Goal: Task Accomplishment & Management: Manage account settings

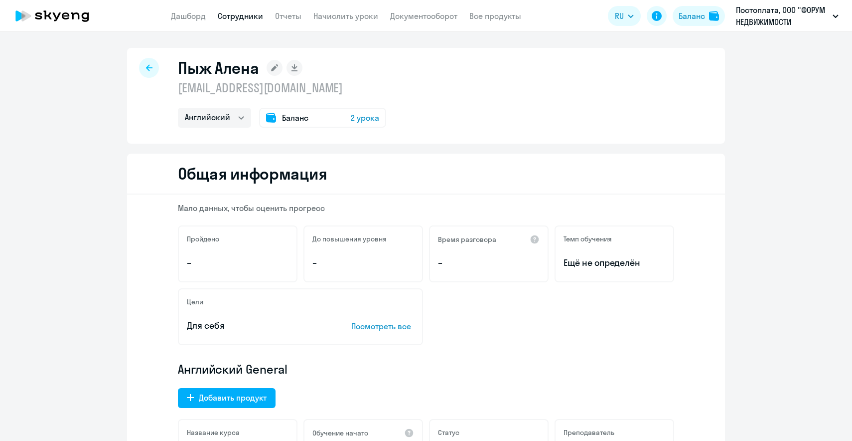
select select "english"
click at [339, 17] on link "Начислить уроки" at bounding box center [346, 16] width 65 height 10
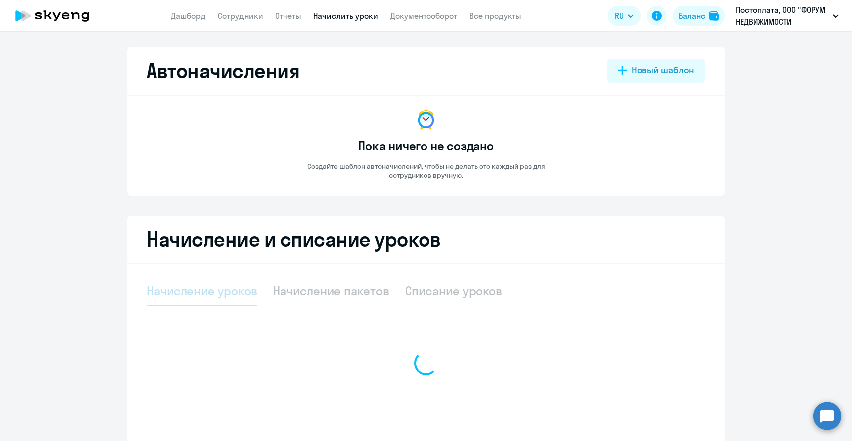
select select "10"
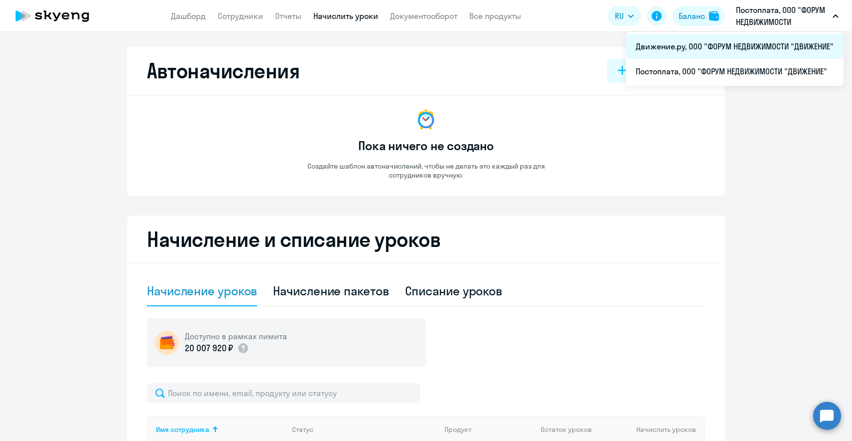
click at [727, 48] on li "Движение.ру, ООО "ФОРУМ НЕДВИЖИМОСТИ "ДВИЖЕНИЕ"" at bounding box center [735, 46] width 218 height 25
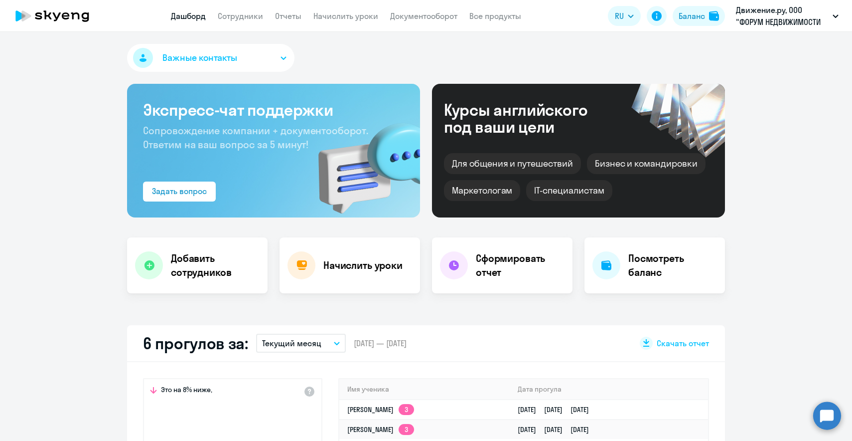
select select "30"
click at [296, 18] on link "Отчеты" at bounding box center [288, 16] width 26 height 10
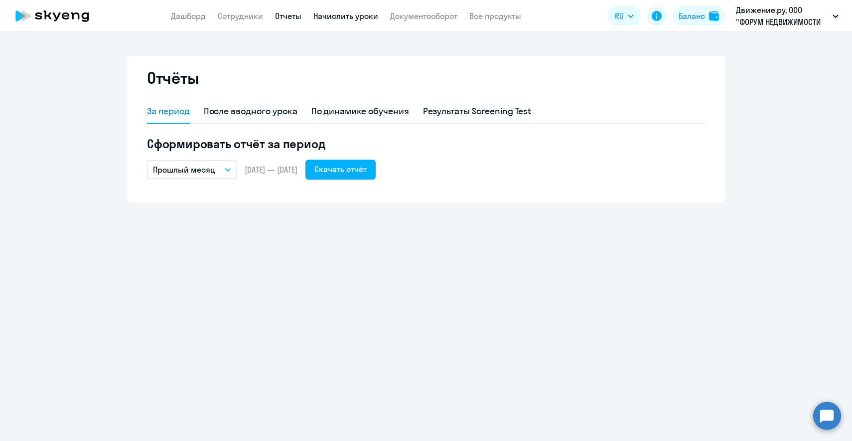
click at [344, 12] on link "Начислить уроки" at bounding box center [346, 16] width 65 height 10
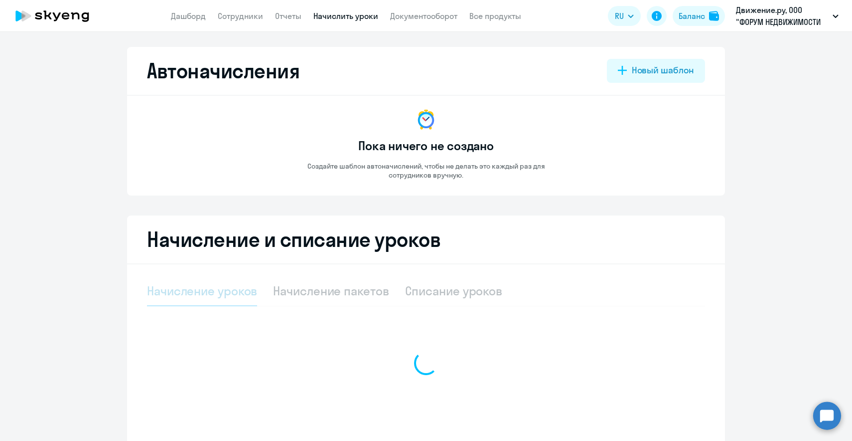
select select "10"
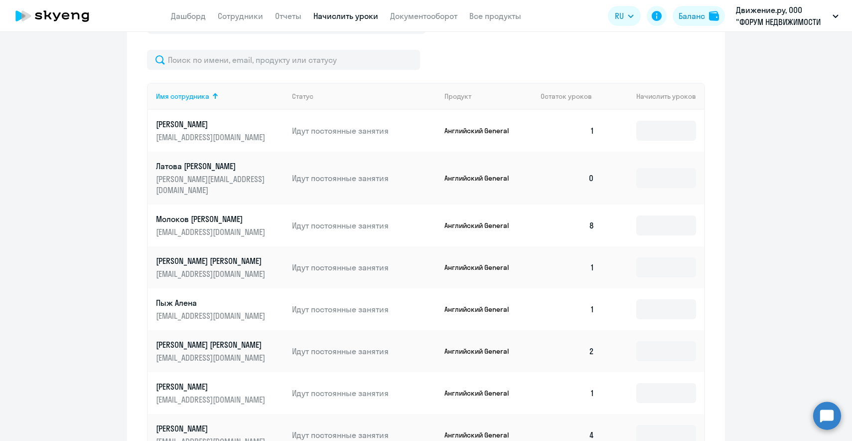
scroll to position [332, 0]
click at [666, 131] on input at bounding box center [667, 131] width 60 height 20
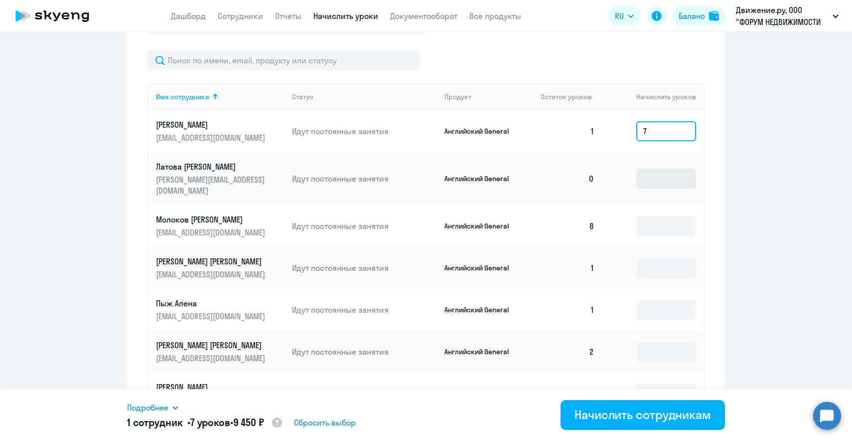
type input "7"
click at [657, 173] on input at bounding box center [667, 178] width 60 height 20
type input "8"
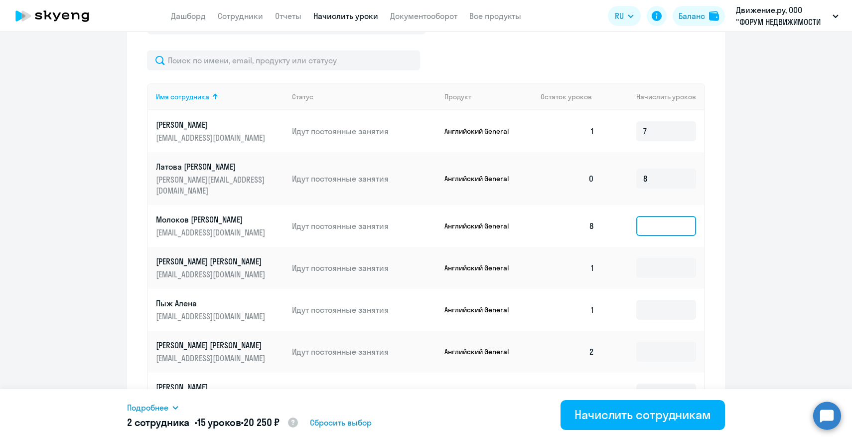
click at [655, 216] on input at bounding box center [667, 226] width 60 height 20
click at [663, 258] on input at bounding box center [667, 268] width 60 height 20
type input "7"
click at [667, 300] on input at bounding box center [667, 310] width 60 height 20
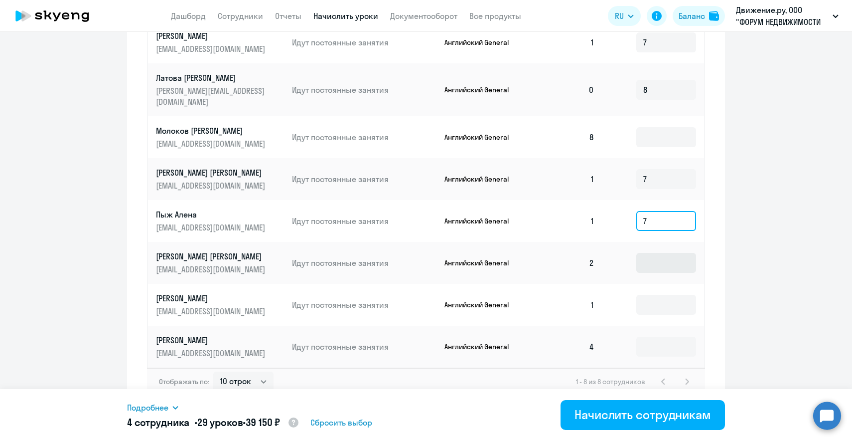
scroll to position [421, 0]
type input "7"
click at [653, 256] on input at bounding box center [667, 263] width 60 height 20
type input "6"
click at [652, 304] on input at bounding box center [667, 305] width 60 height 20
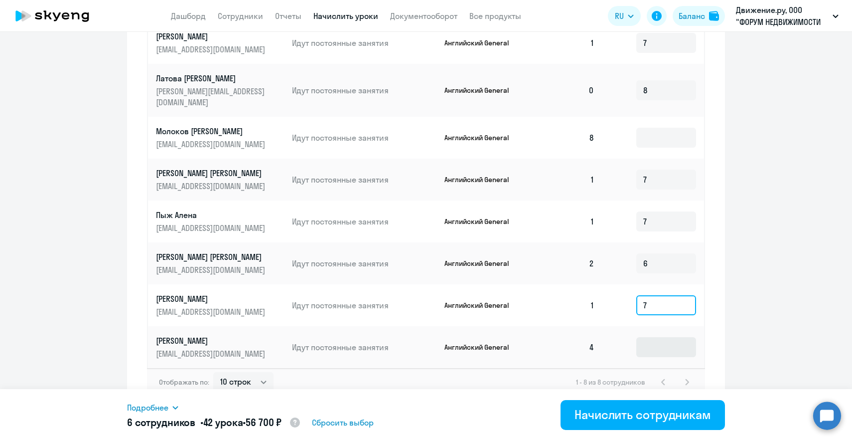
type input "7"
click at [655, 337] on input at bounding box center [667, 347] width 60 height 20
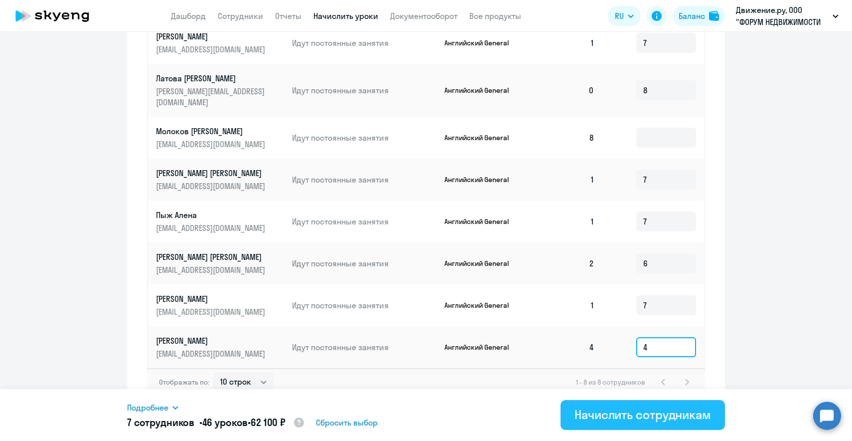
type input "4"
click at [645, 421] on div "Начислить сотрудникам" at bounding box center [643, 414] width 137 height 16
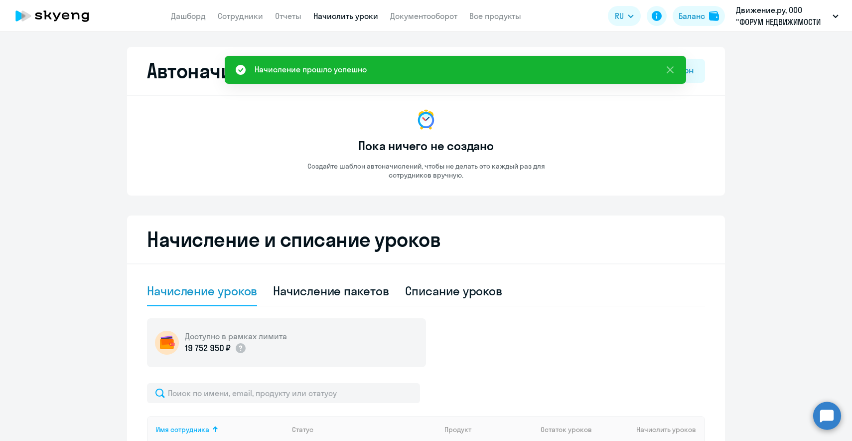
scroll to position [0, 0]
